Goal: Task Accomplishment & Management: Manage account settings

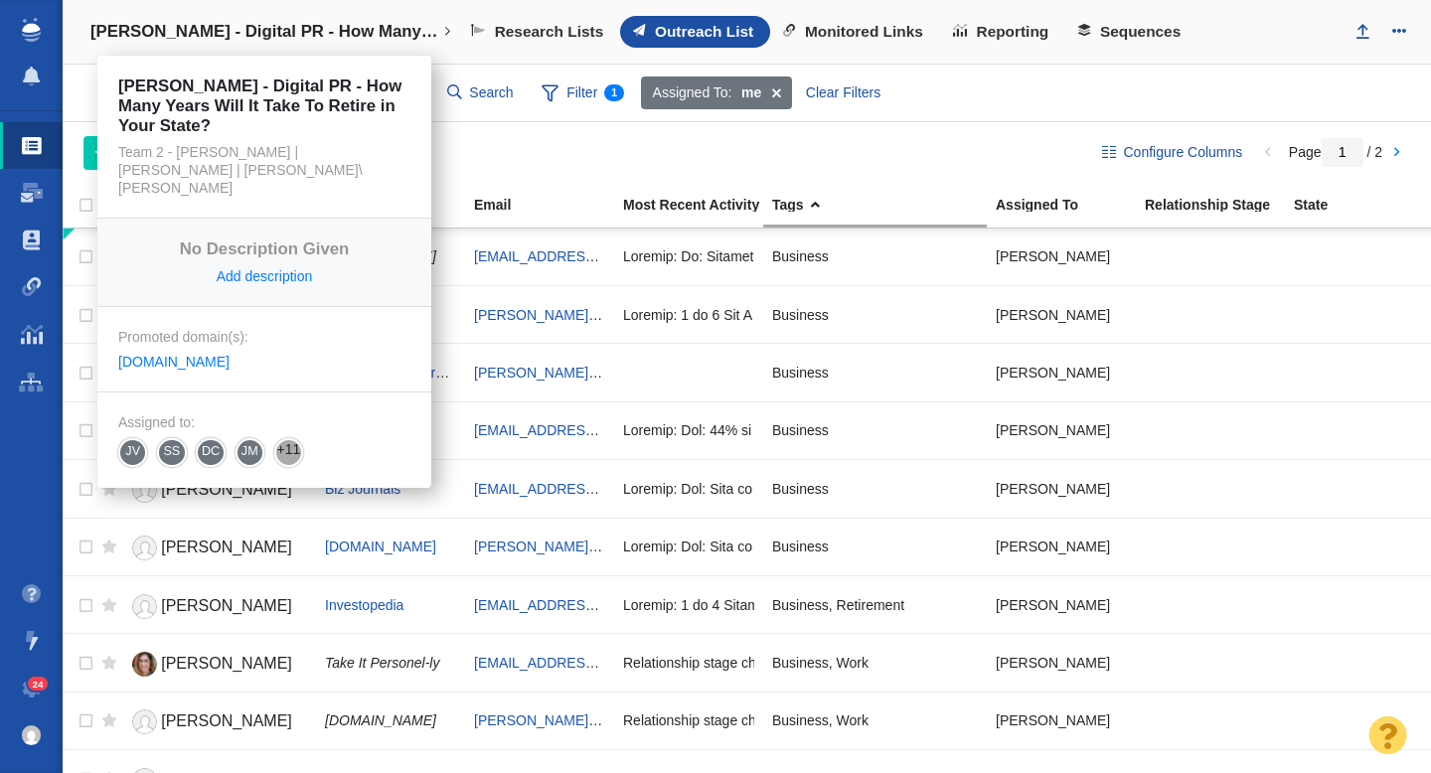
click at [250, 36] on h4 "[PERSON_NAME] - Digital PR - How Many Years Will It Take To Retire in Your Stat…" at bounding box center [264, 32] width 348 height 20
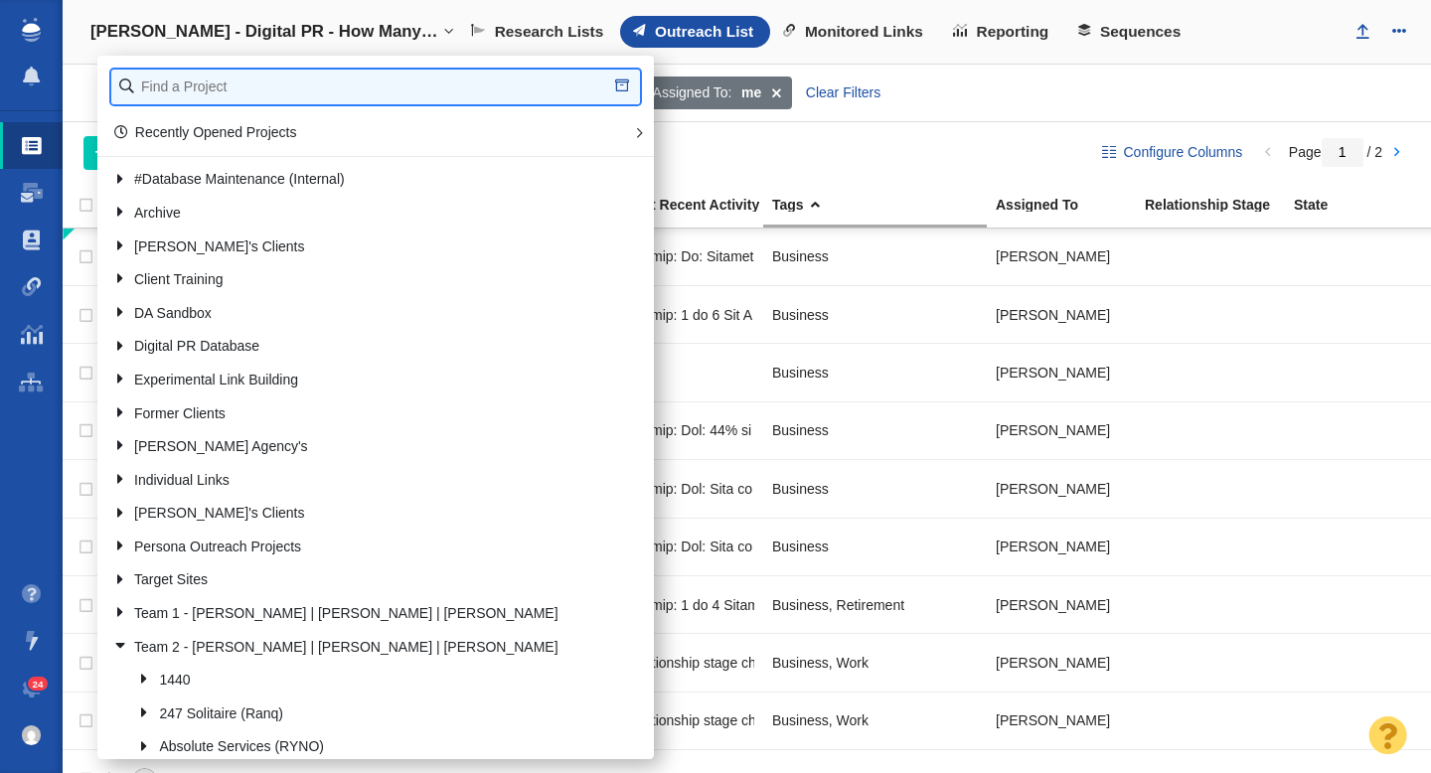
click at [190, 83] on input "text" at bounding box center [375, 87] width 529 height 35
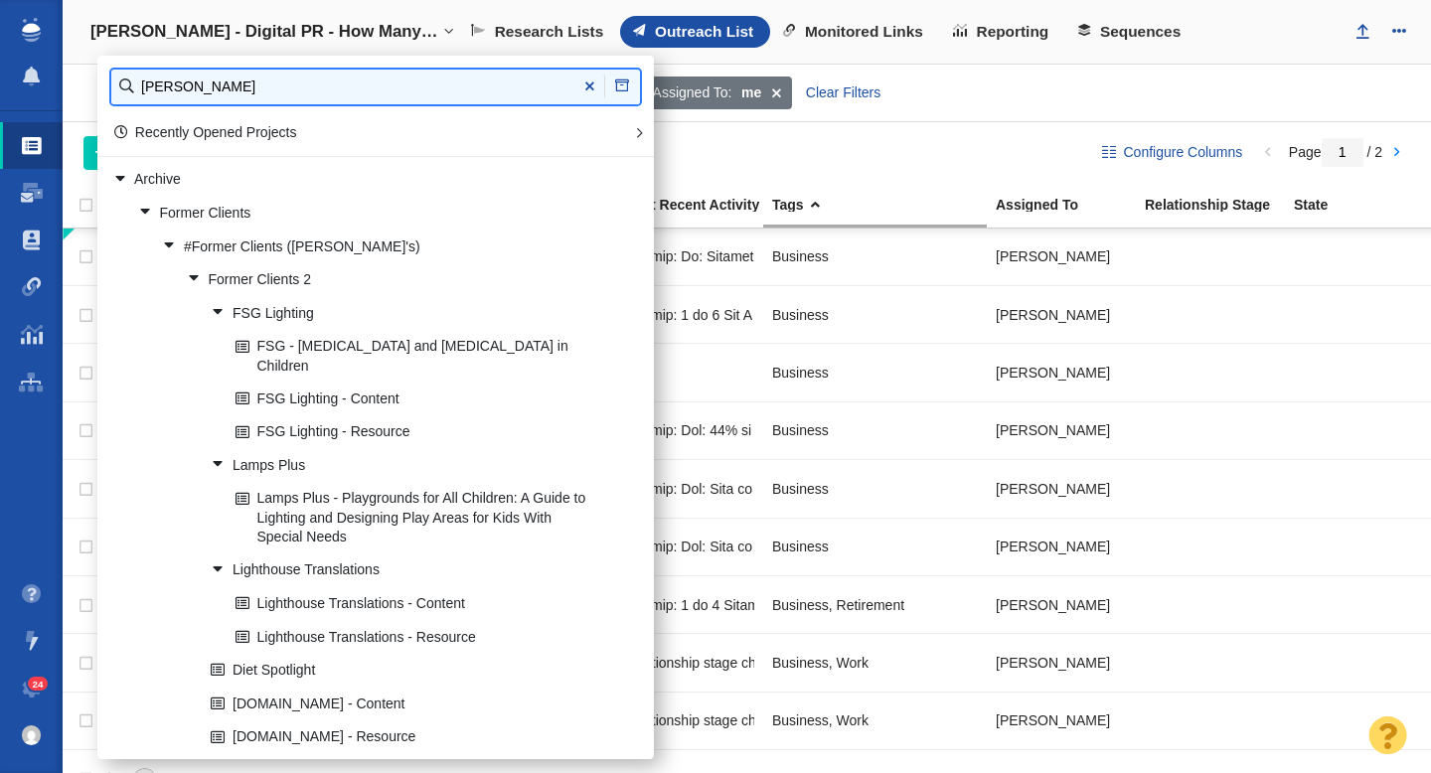
type input "lighty"
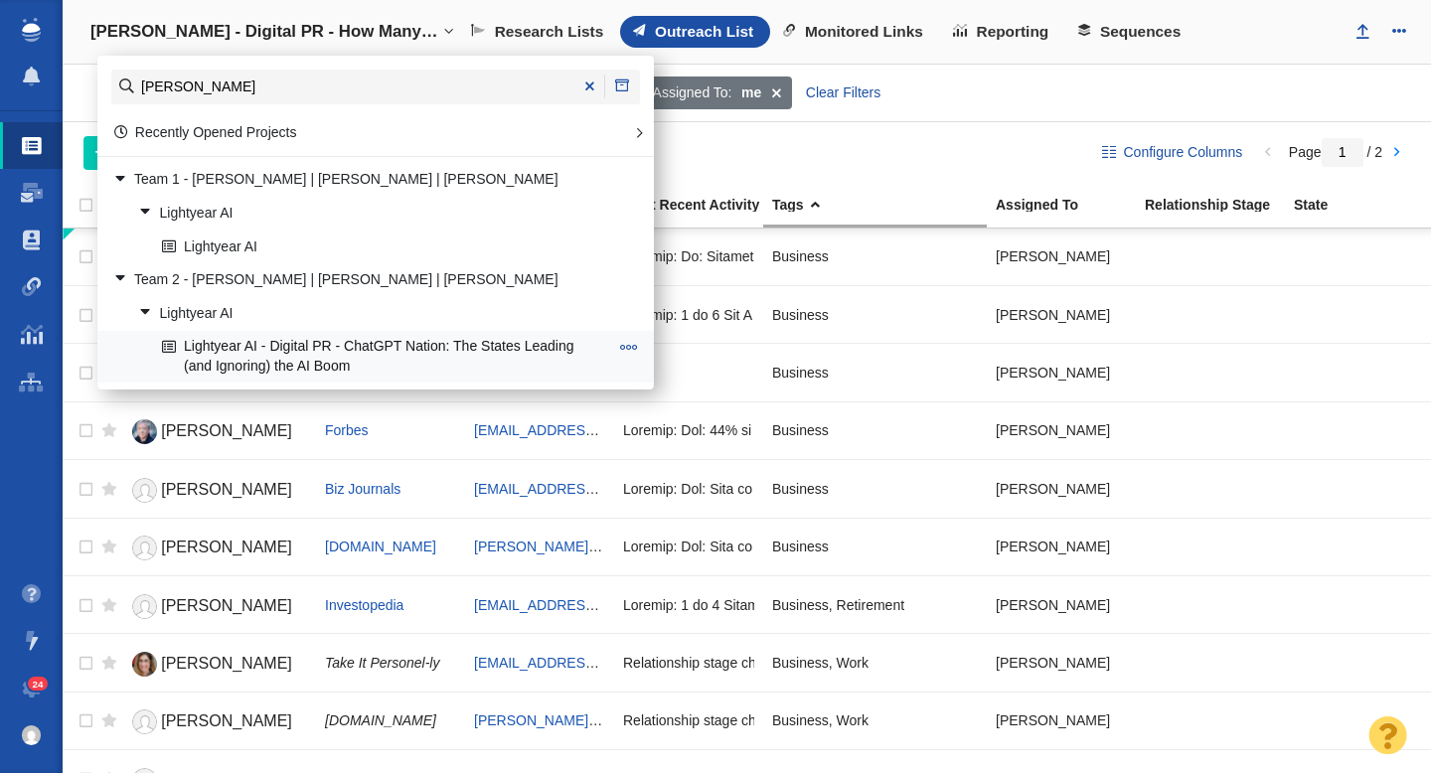
click at [365, 358] on link "Lightyear AI - Digital PR - ChatGPT Nation: The States Leading (and Ignoring) t…" at bounding box center [385, 357] width 456 height 50
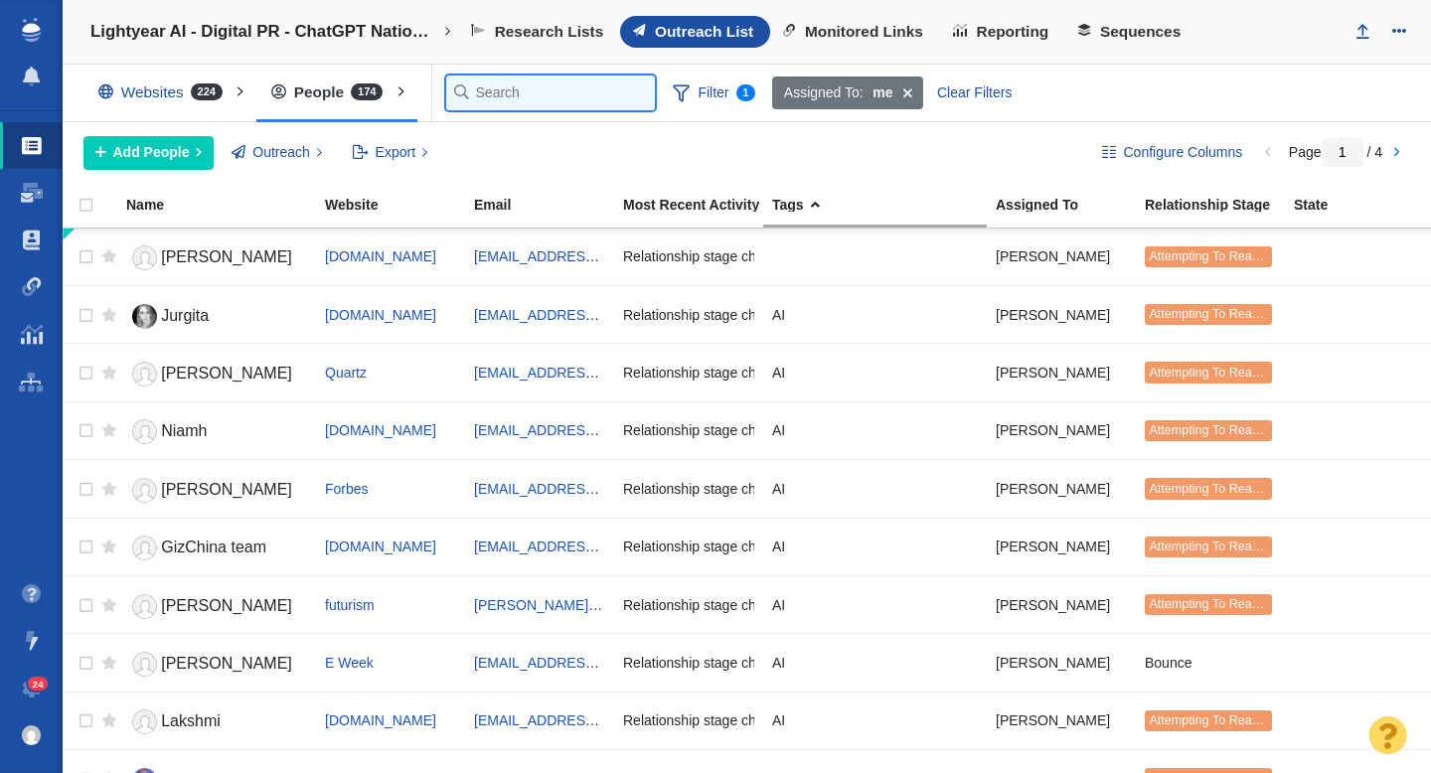
click at [468, 90] on input "text" at bounding box center [550, 93] width 209 height 35
click at [519, 86] on input "text" at bounding box center [550, 93] width 209 height 35
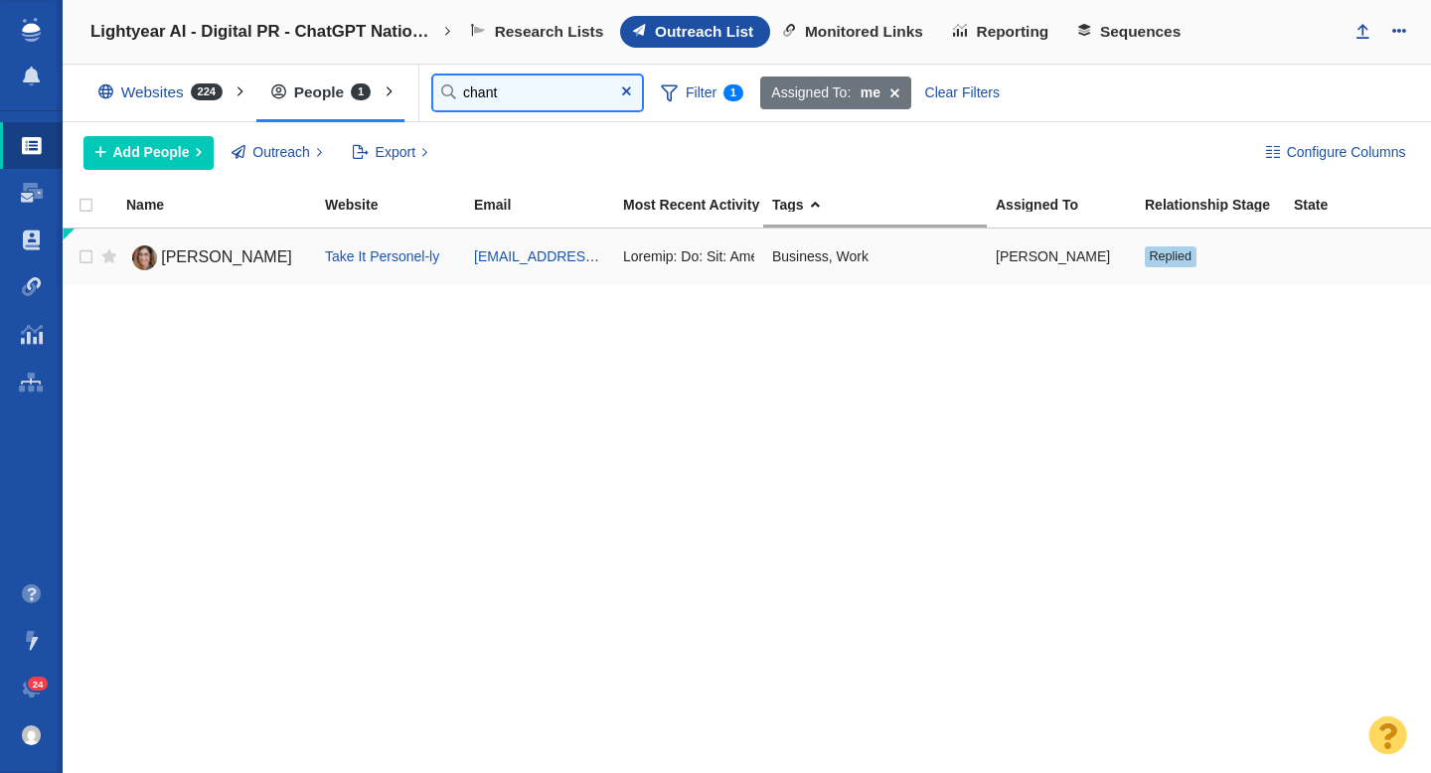
type input "chant"
click at [1173, 261] on span "Replied" at bounding box center [1170, 256] width 43 height 14
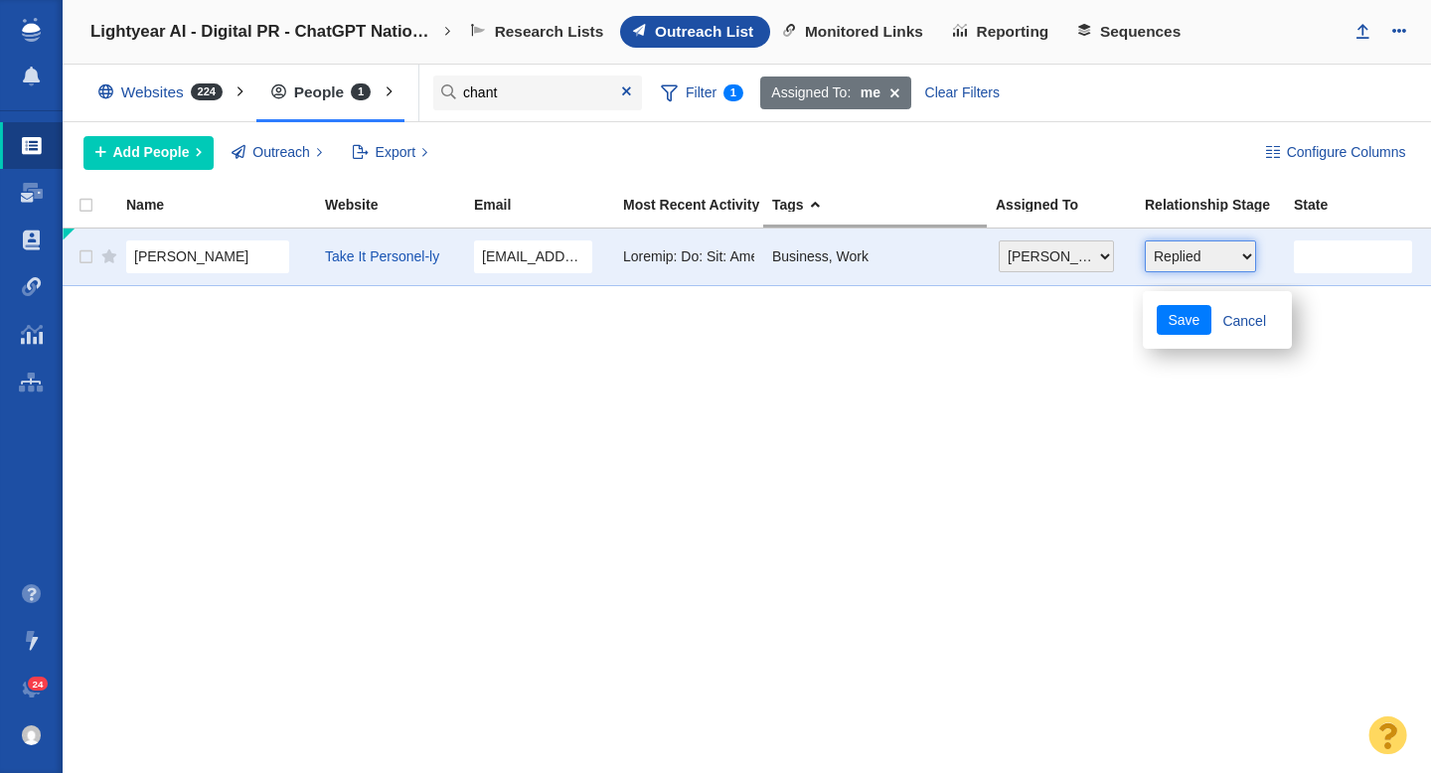
click at [1187, 259] on select "Choose One Not Started Scheduled Attempting To Reach Paused Bounce Send Failure…" at bounding box center [1200, 257] width 111 height 32
select select "7"
click at [1145, 241] on select "Choose One Not Started Scheduled Attempting To Reach Paused Bounce Send Failure…" at bounding box center [1200, 257] width 111 height 32
click at [1181, 316] on button "Save" at bounding box center [1184, 320] width 55 height 30
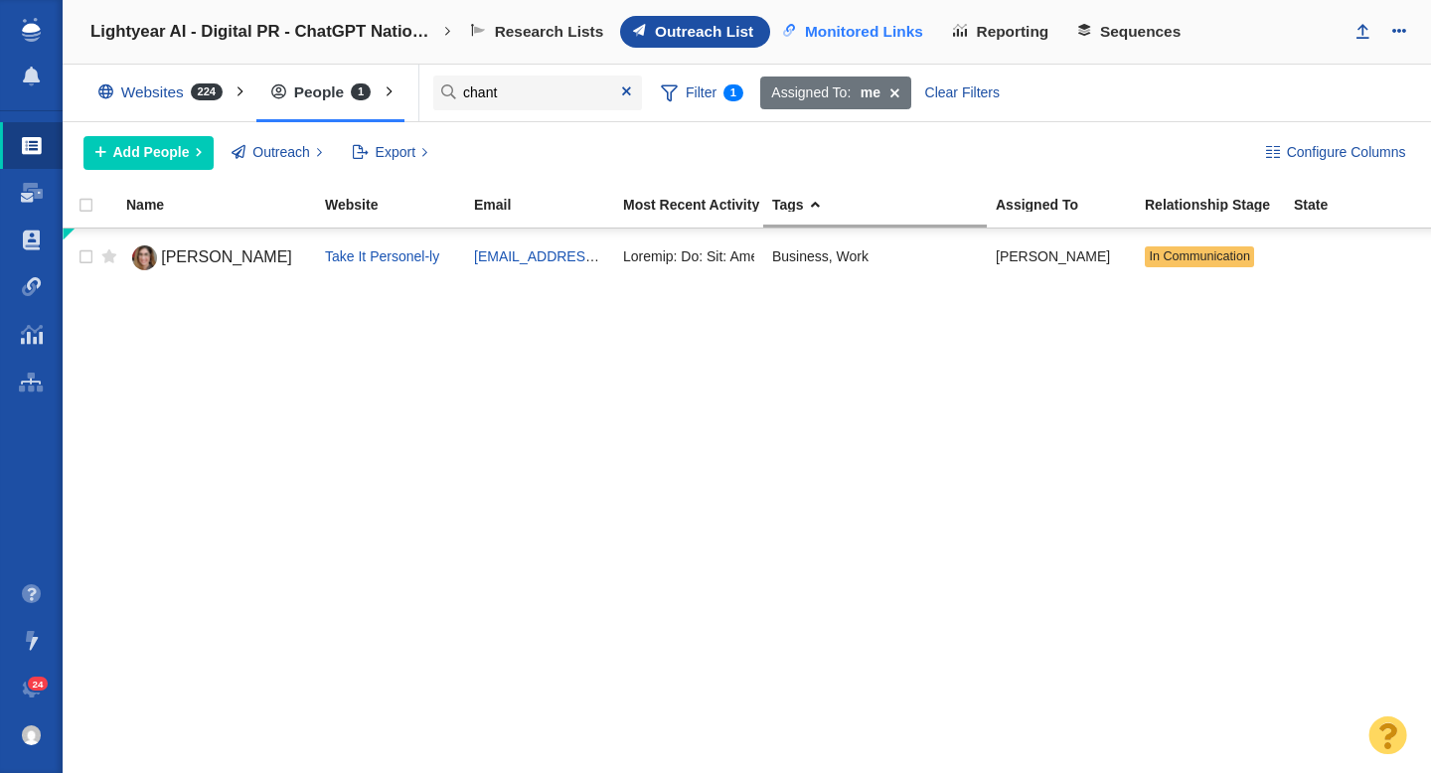
click at [849, 23] on span "Monitored Links" at bounding box center [864, 32] width 118 height 18
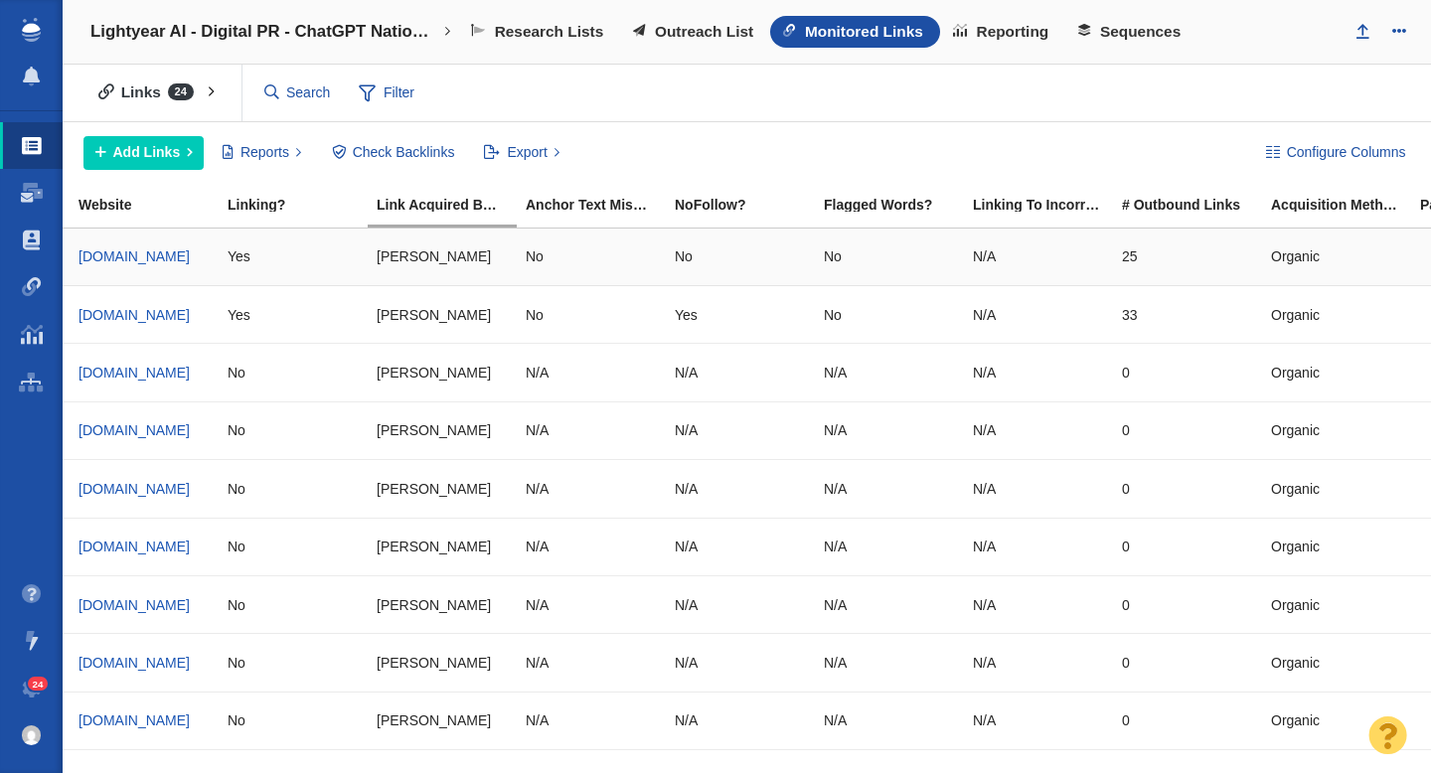
scroll to position [0, 525]
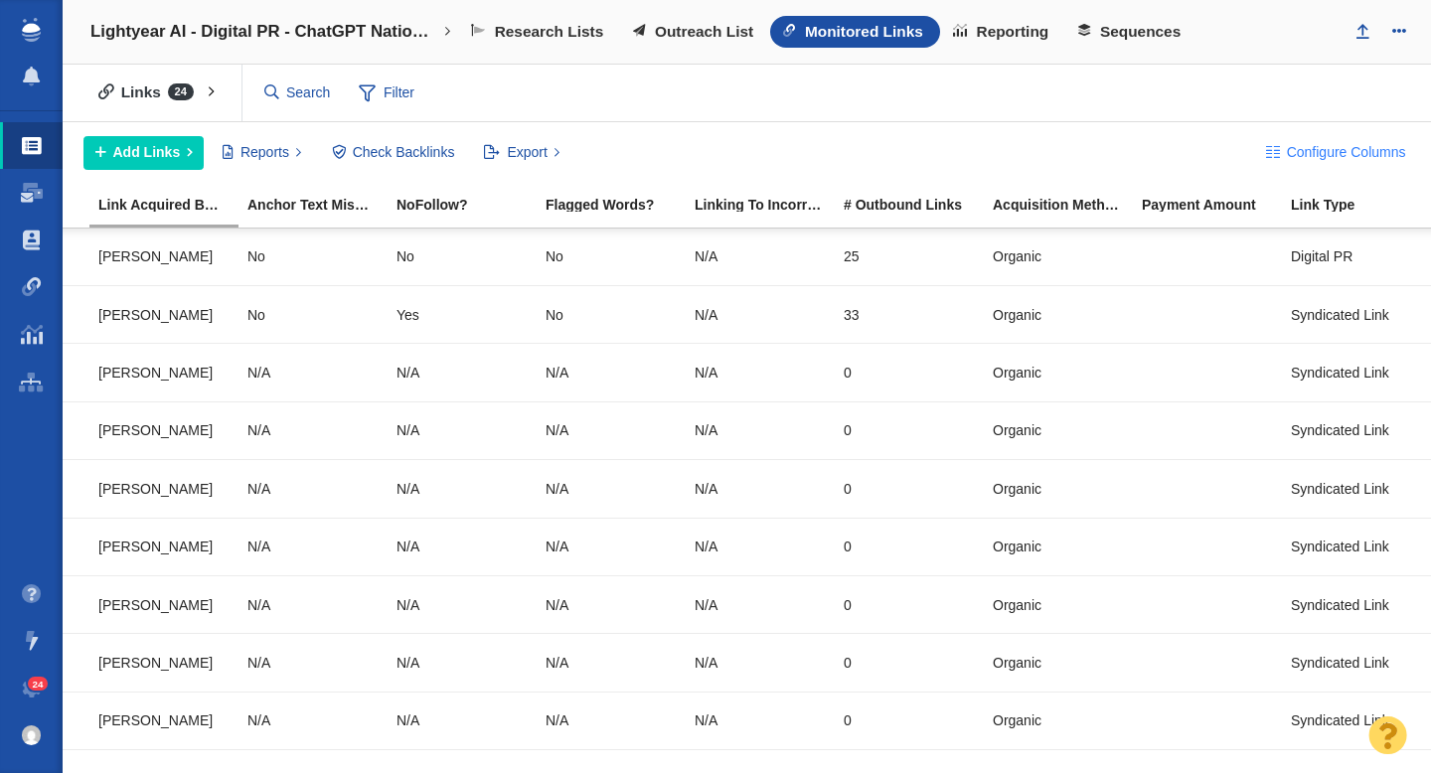
click at [1333, 154] on span "Configure Columns" at bounding box center [1346, 152] width 119 height 21
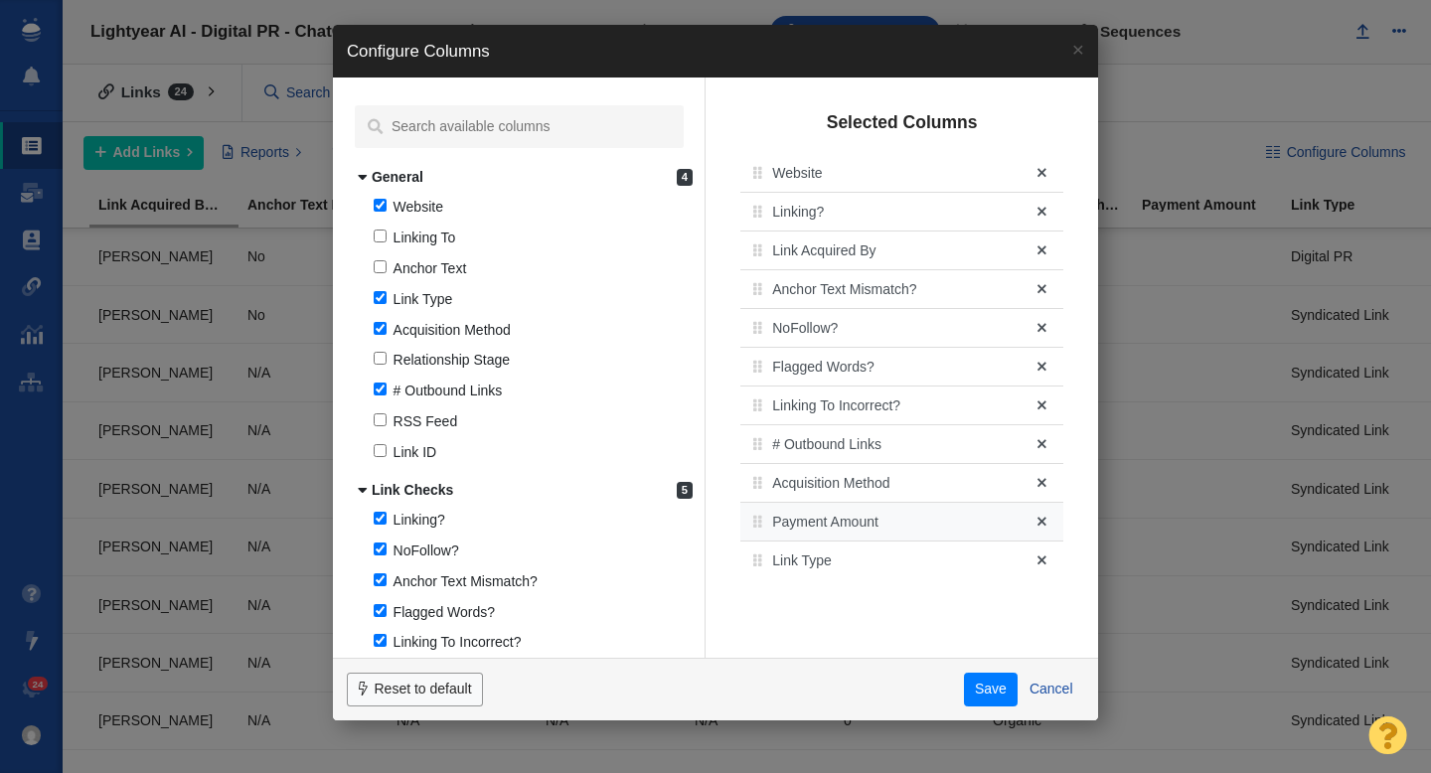
click at [1041, 519] on span at bounding box center [1042, 522] width 9 height 14
checkbox input "false"
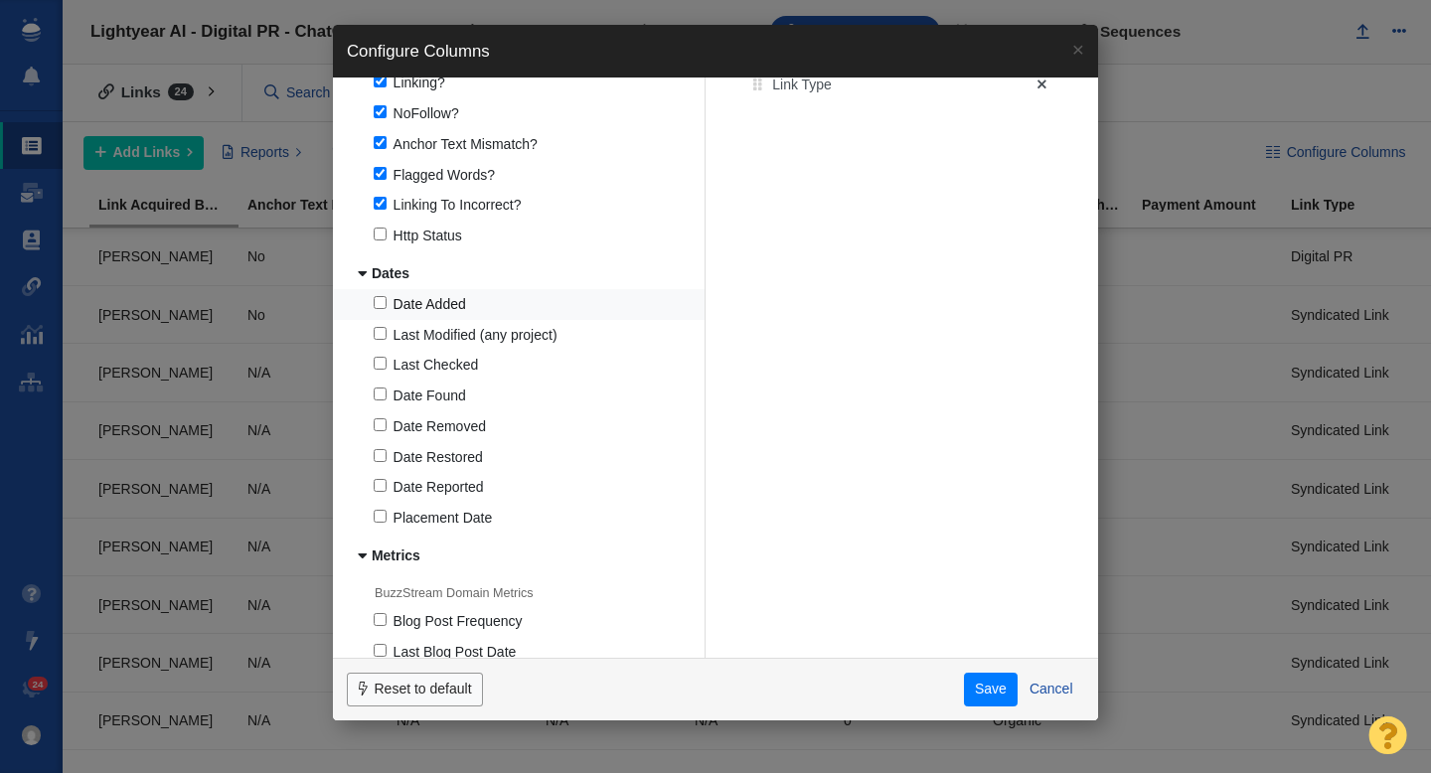
scroll to position [391, 0]
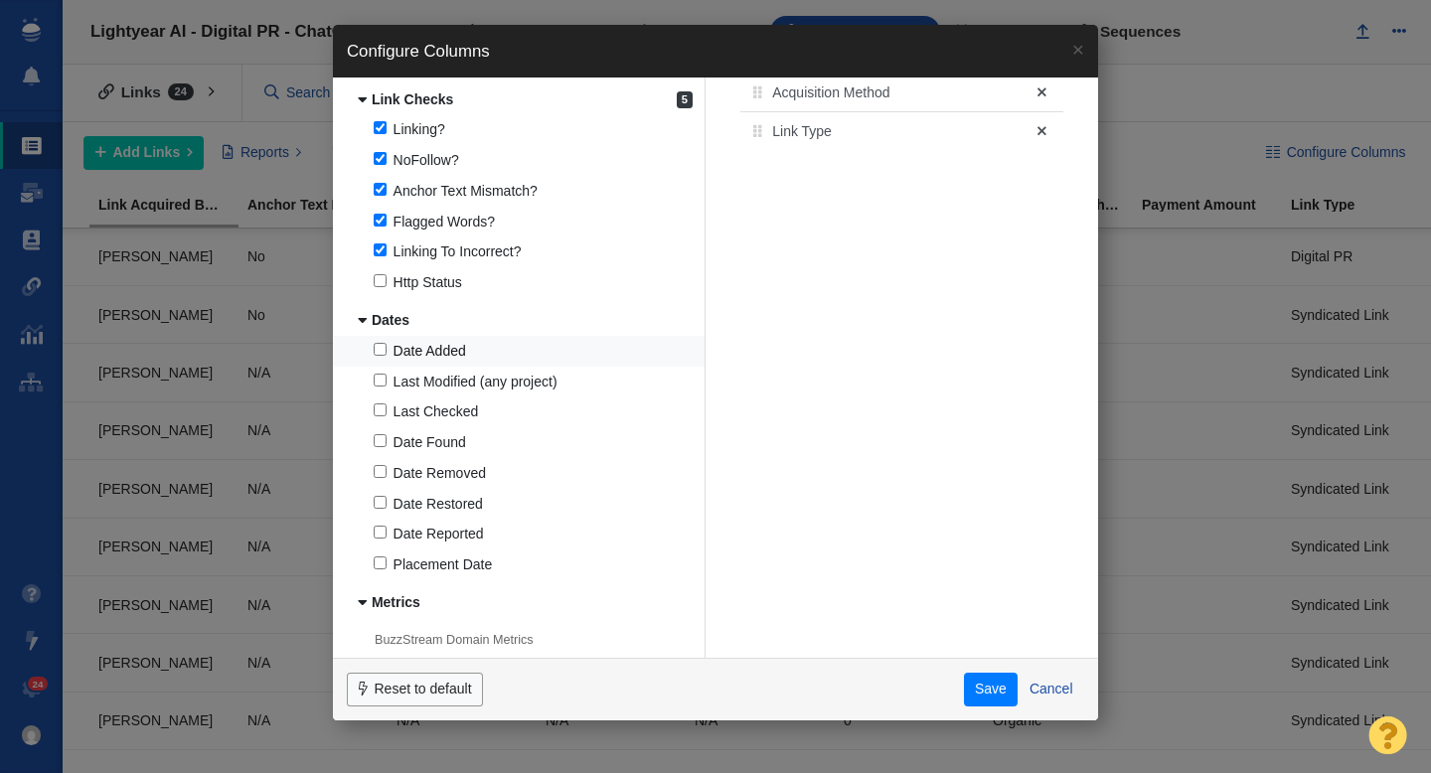
click at [439, 352] on span "Date Added" at bounding box center [430, 351] width 73 height 16
click at [387, 352] on input "Date Added" at bounding box center [380, 349] width 13 height 13
checkbox input "true"
click at [995, 695] on button "Save" at bounding box center [991, 690] width 55 height 34
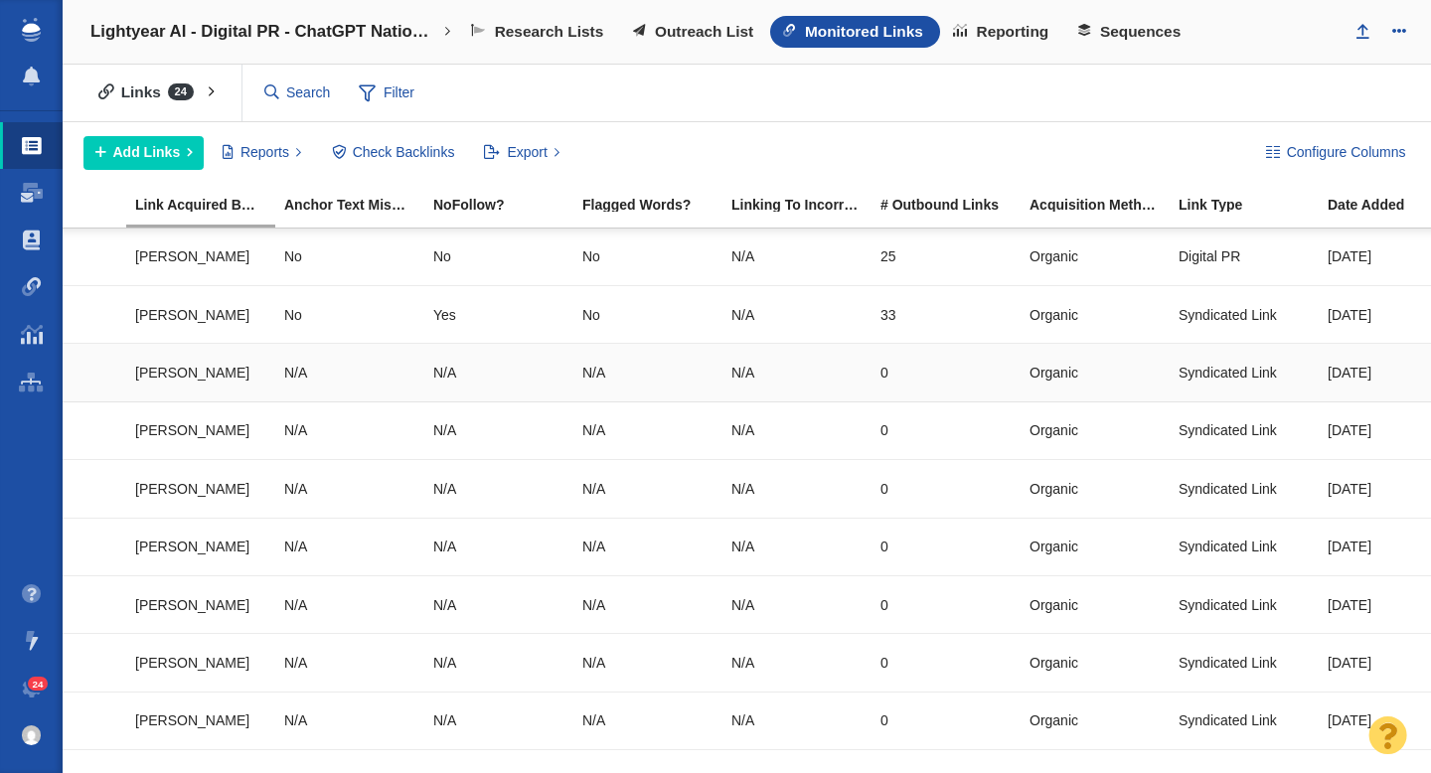
scroll to position [0, 525]
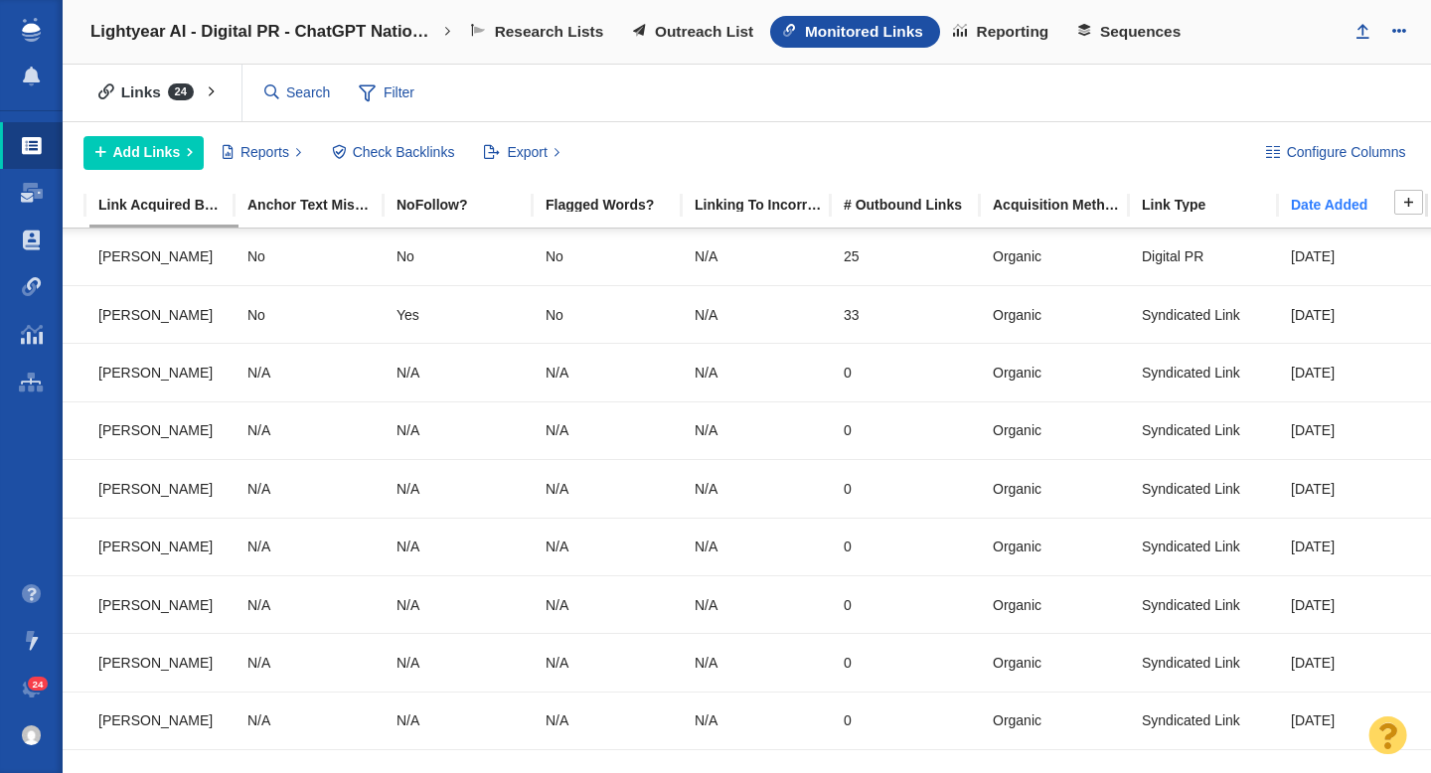
click at [1340, 204] on div "Date Added" at bounding box center [1364, 205] width 147 height 14
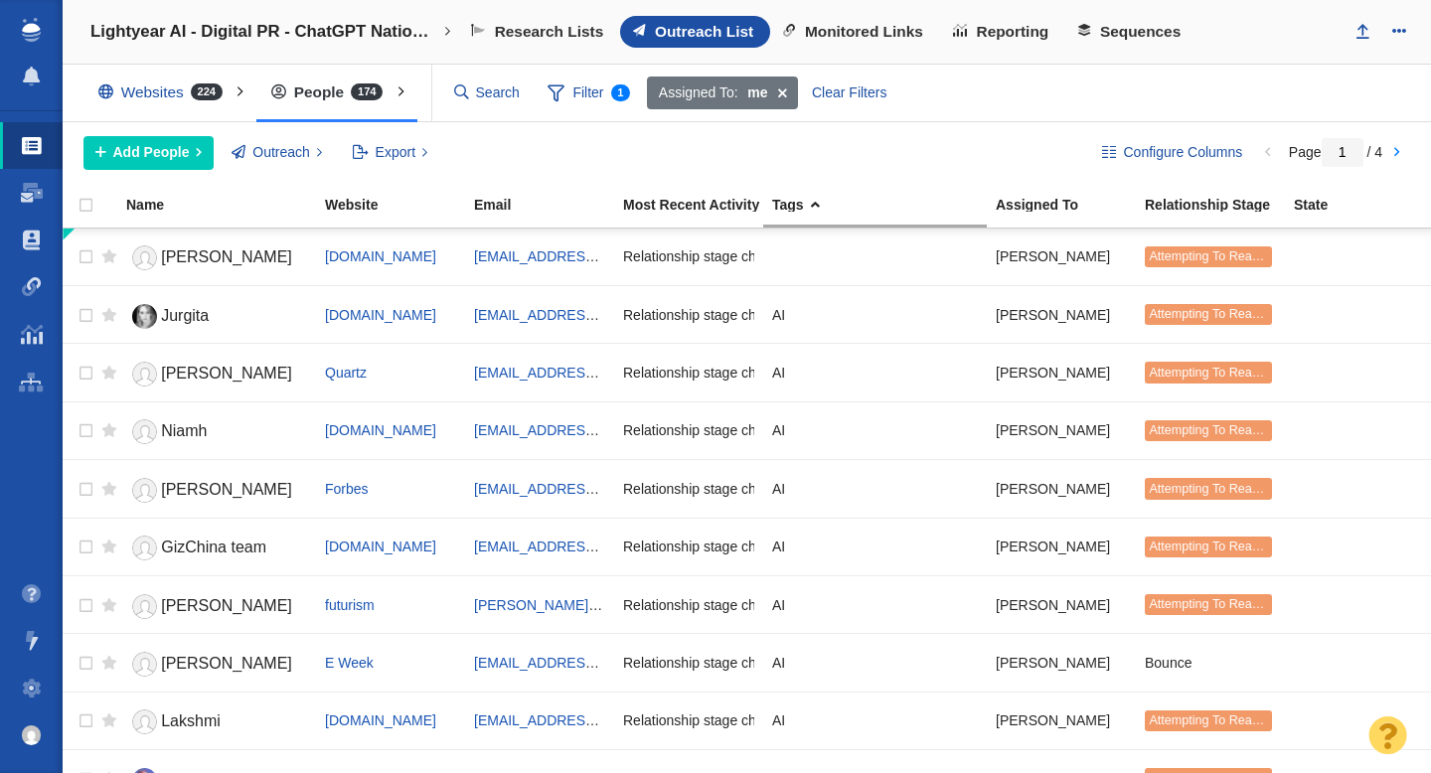
click at [839, 24] on span "Monitored Links" at bounding box center [864, 32] width 118 height 18
